Goal: Transaction & Acquisition: Purchase product/service

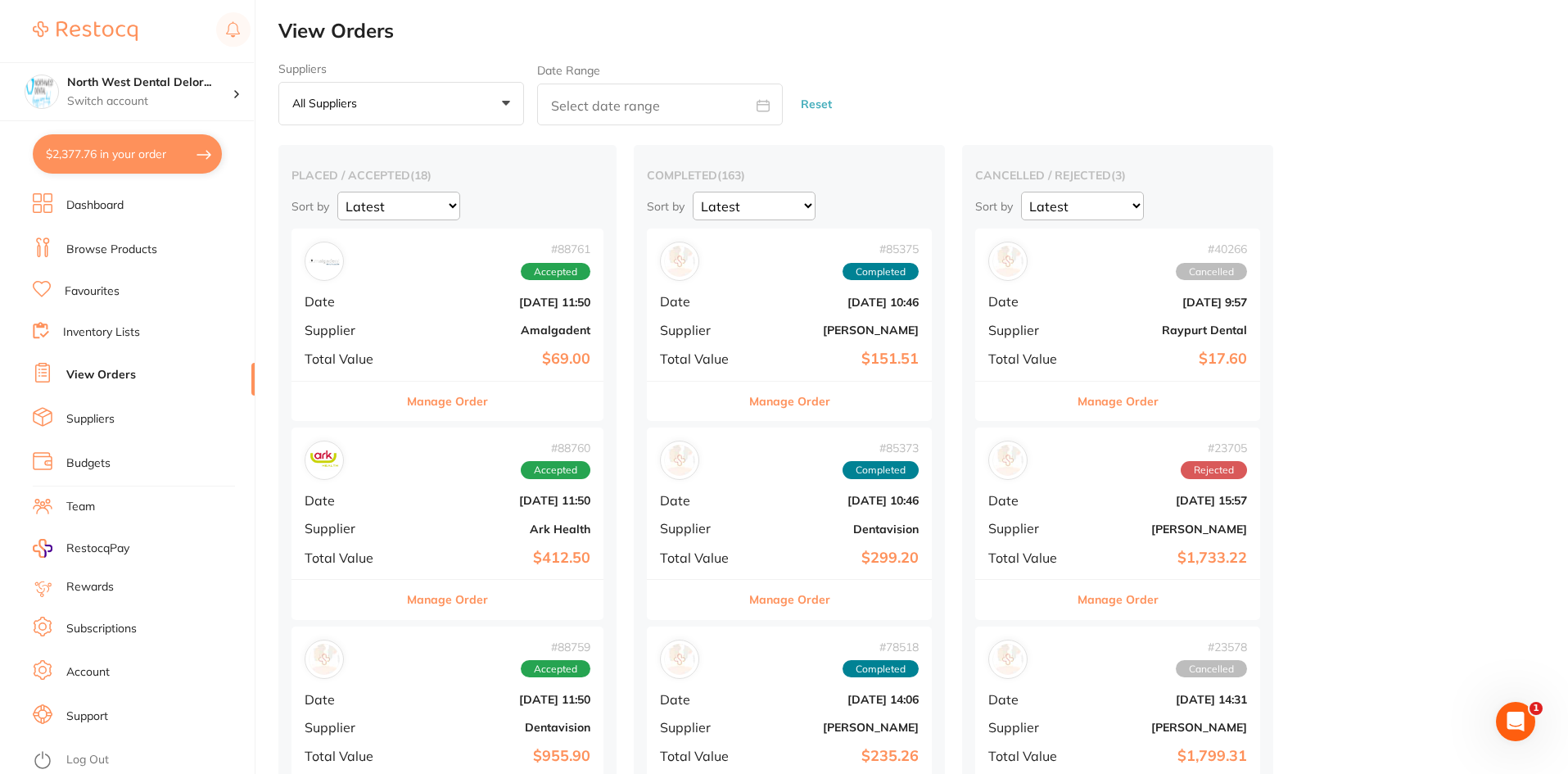
click at [121, 158] on button "$2,377.76 in your order" at bounding box center [127, 154] width 190 height 39
checkbox input "true"
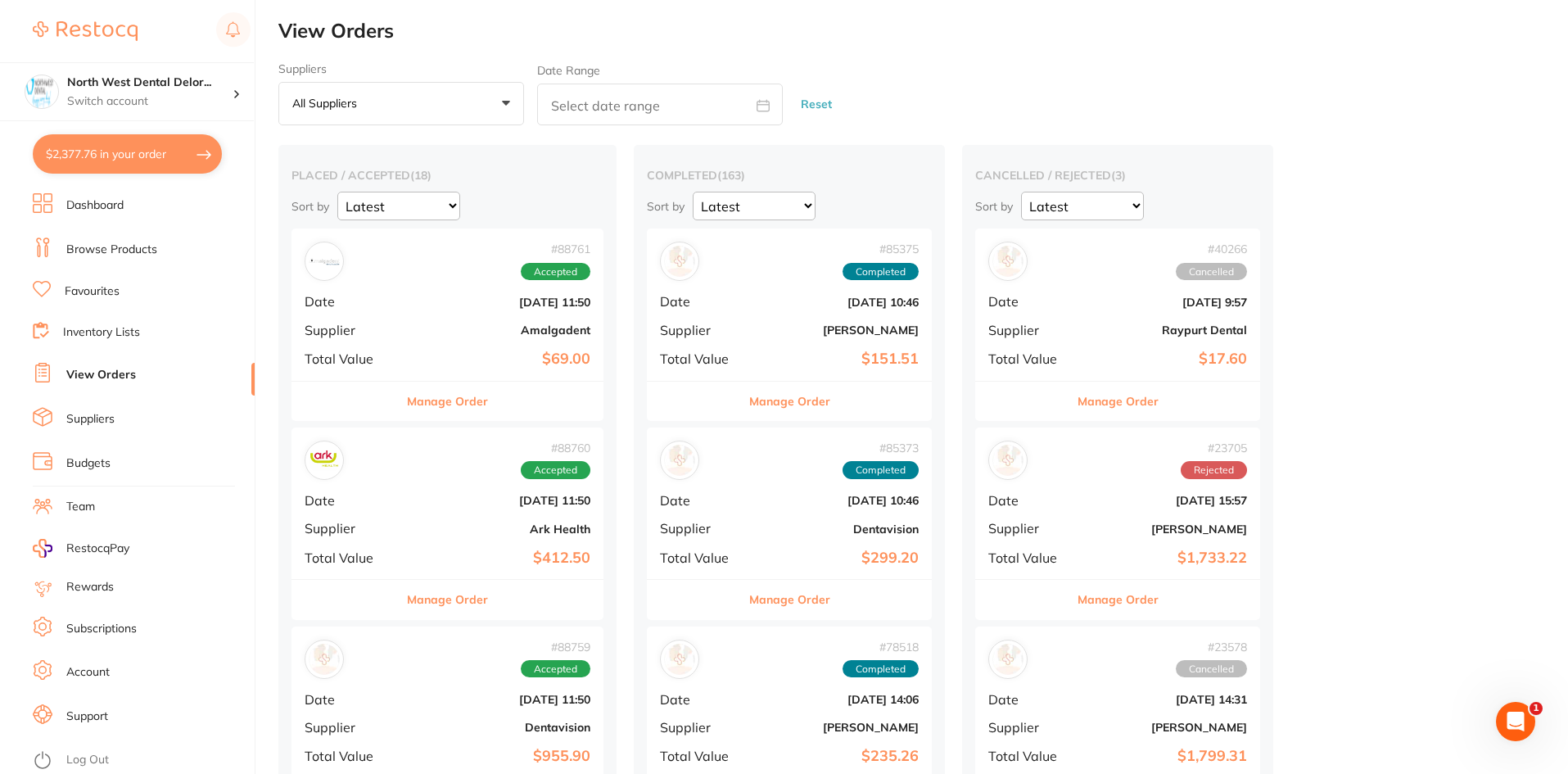
checkbox input "true"
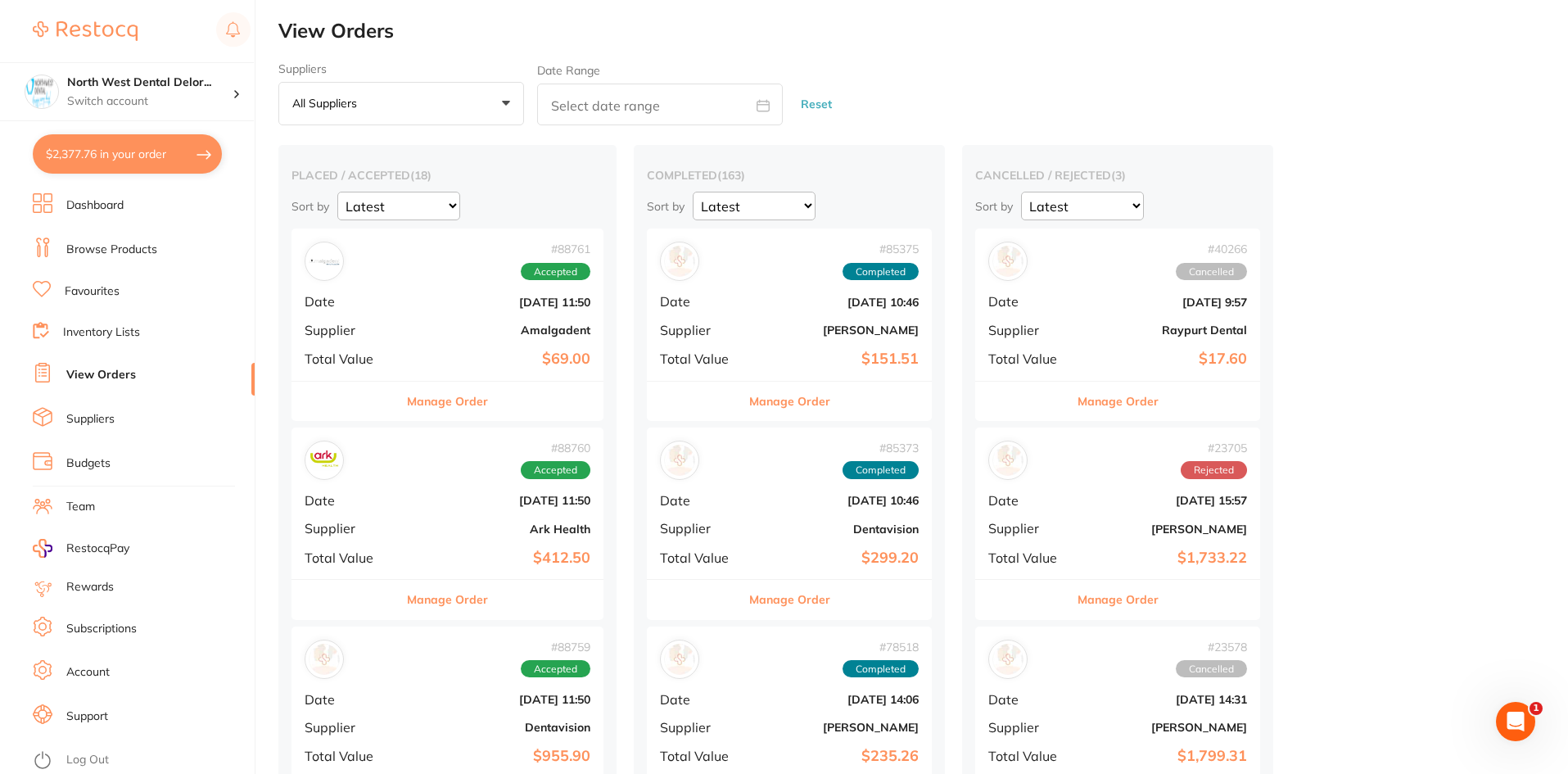
checkbox input "true"
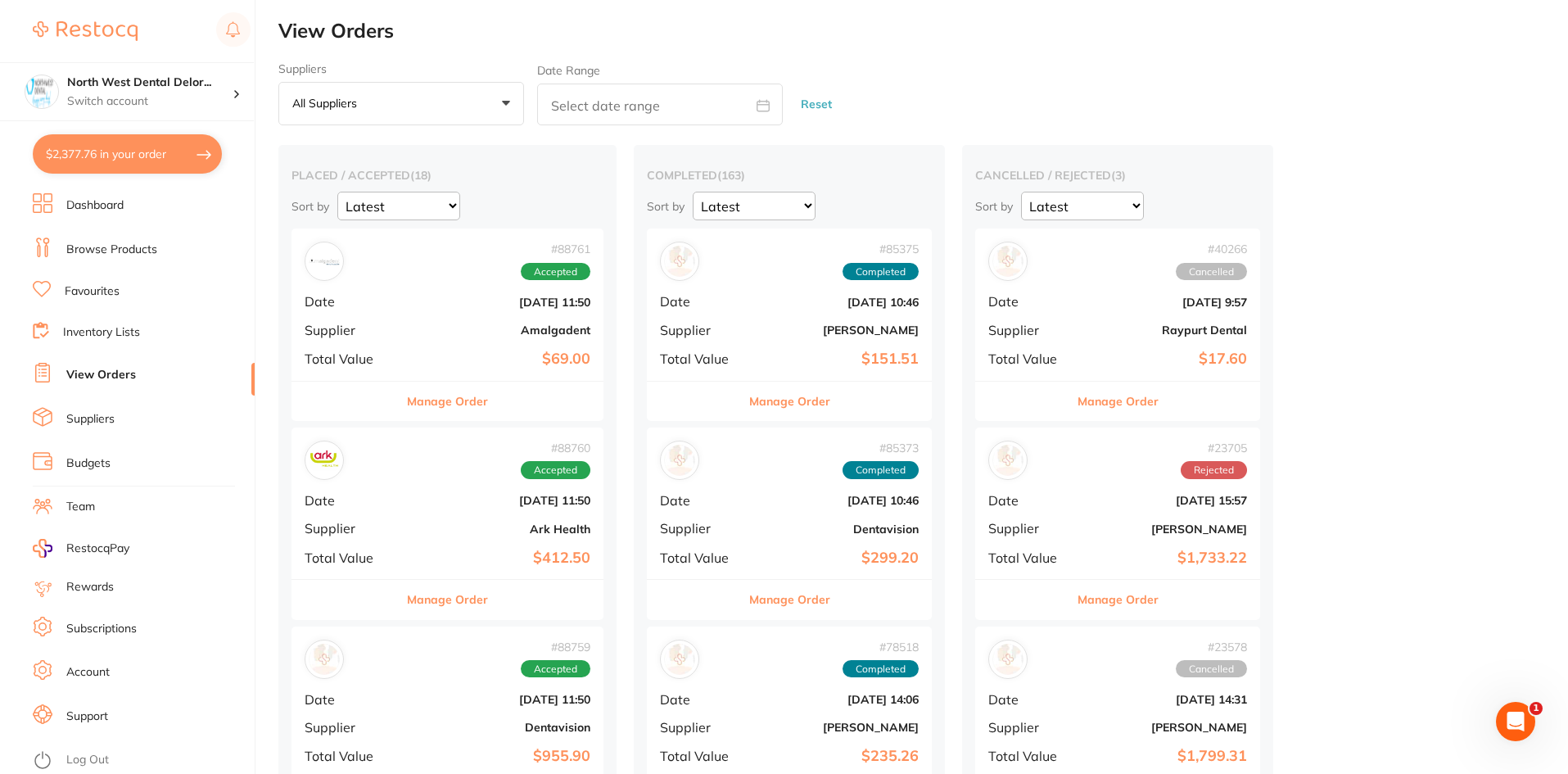
checkbox input "true"
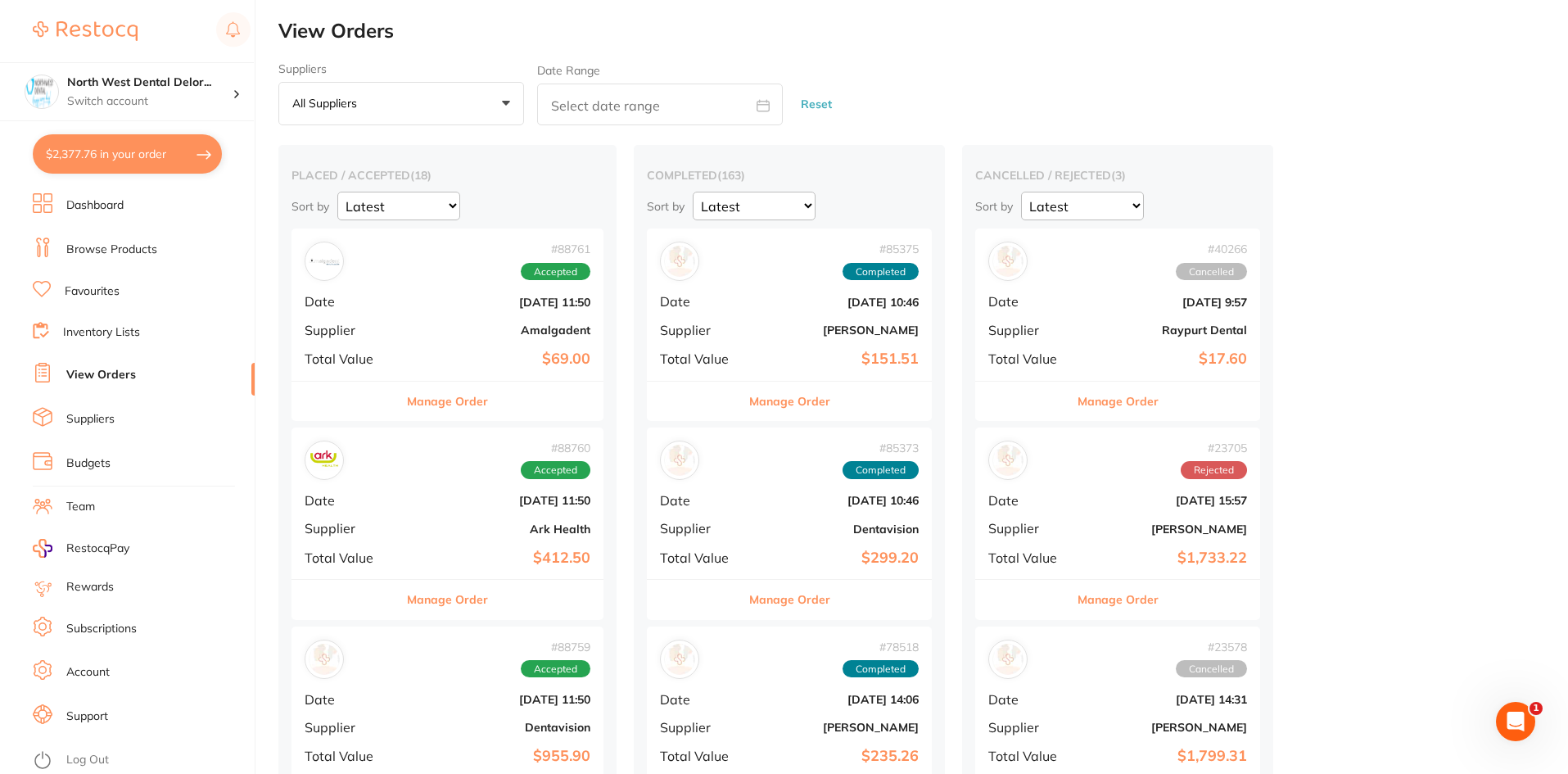
checkbox input "true"
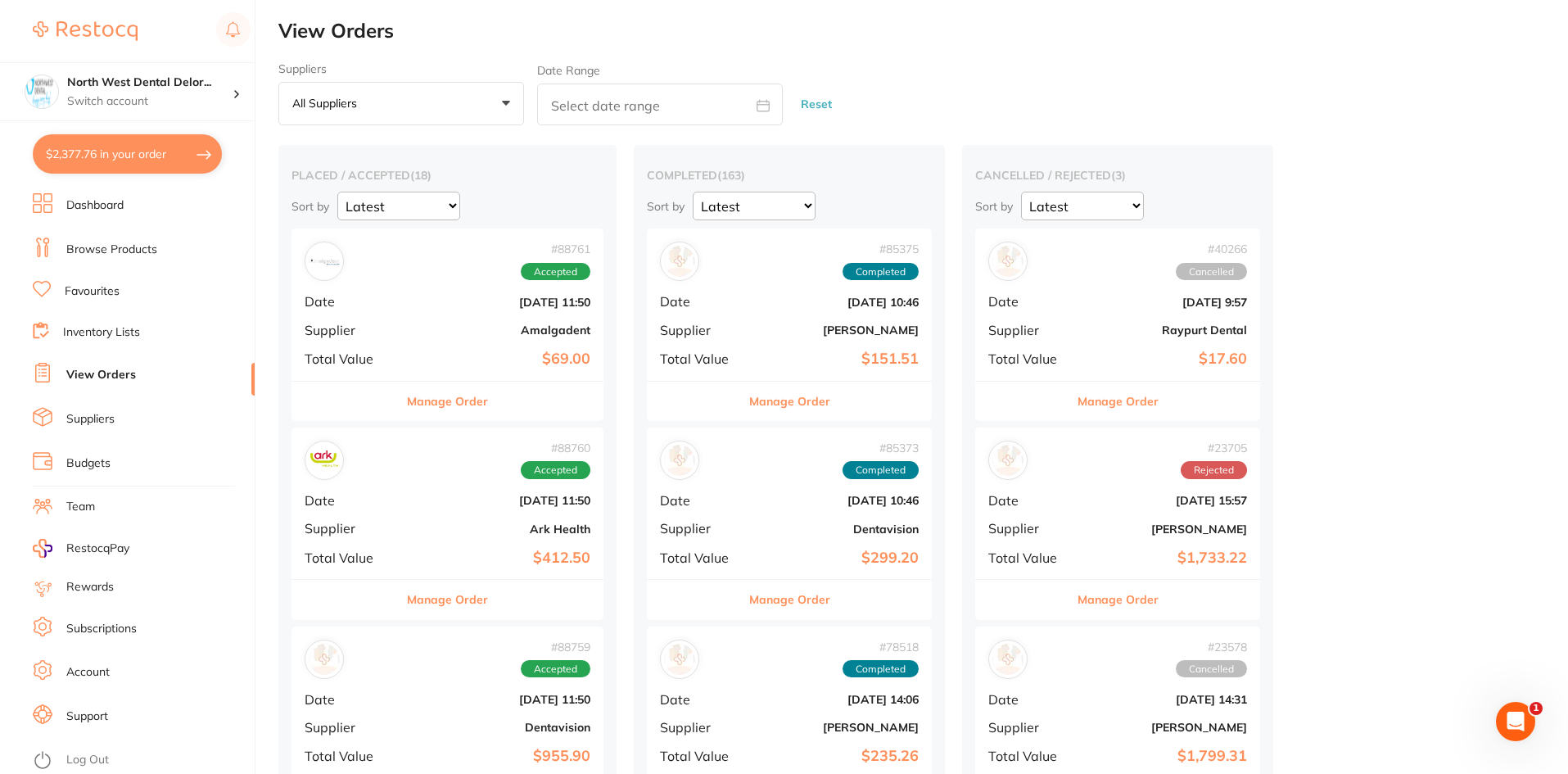
checkbox input "true"
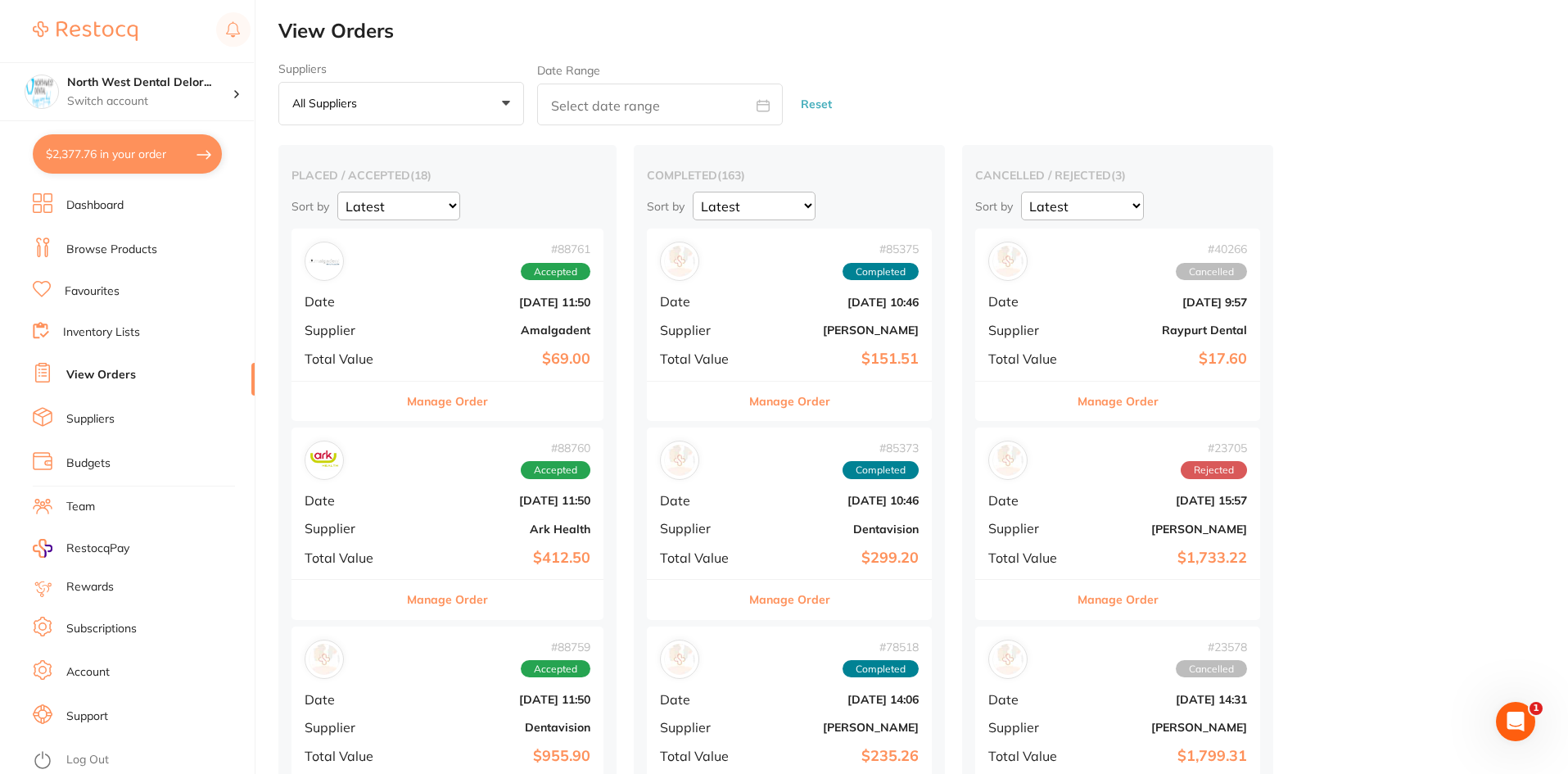
checkbox input "true"
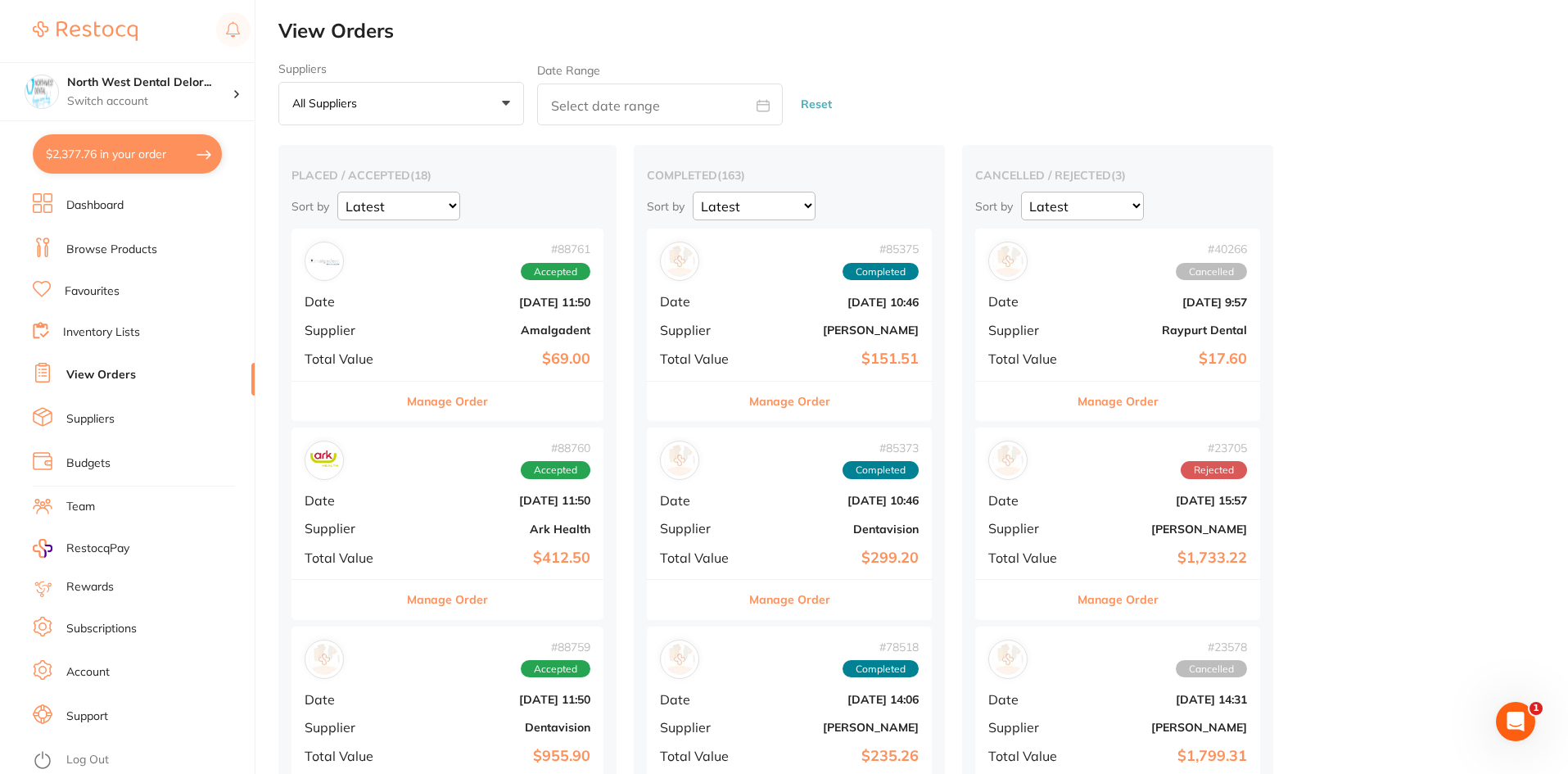
checkbox input "true"
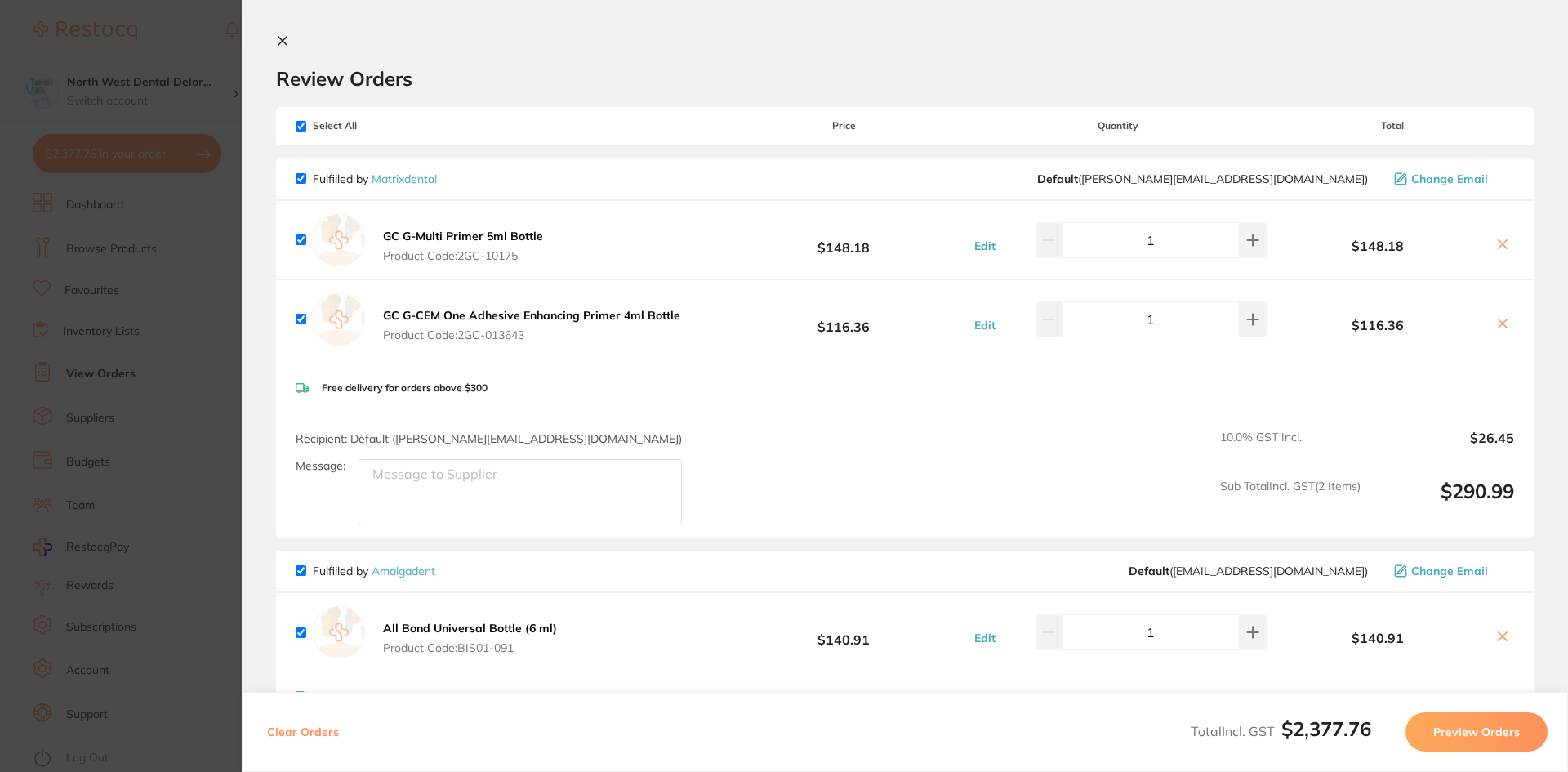
click at [185, 157] on section "Update RRP Set your pre negotiated price for this item. Item Agreed RRP (excl. …" at bounding box center [784, 386] width 1568 height 772
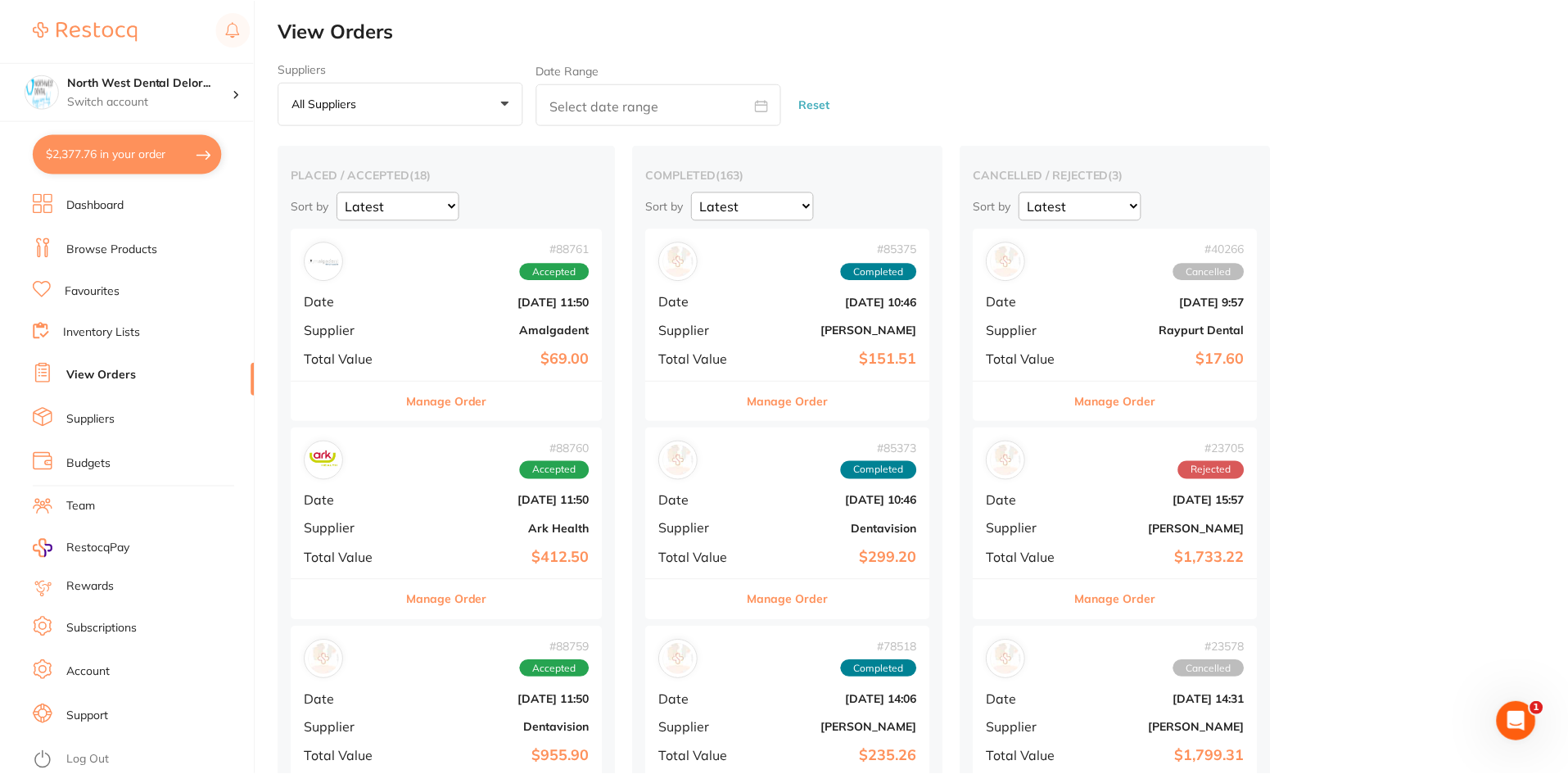
scroll to position [12969, 0]
